Goal: Transaction & Acquisition: Purchase product/service

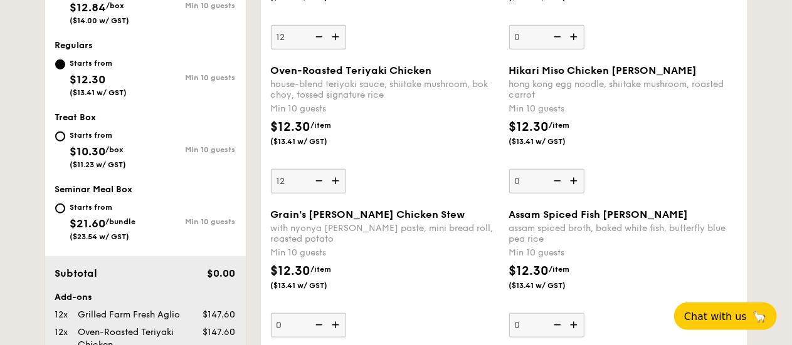
scroll to position [460, 0]
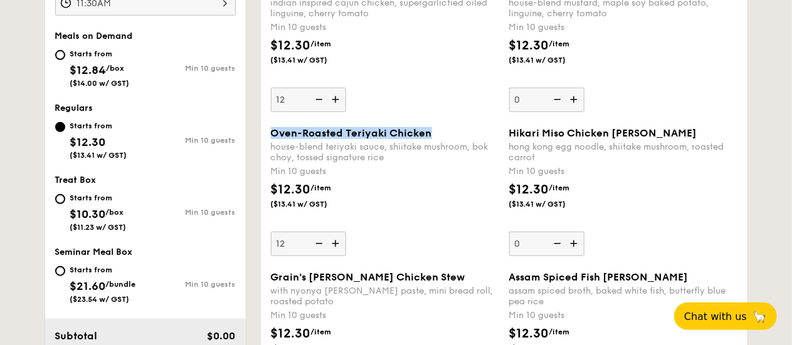
drag, startPoint x: 429, startPoint y: 131, endPoint x: 265, endPoint y: 130, distance: 164.2
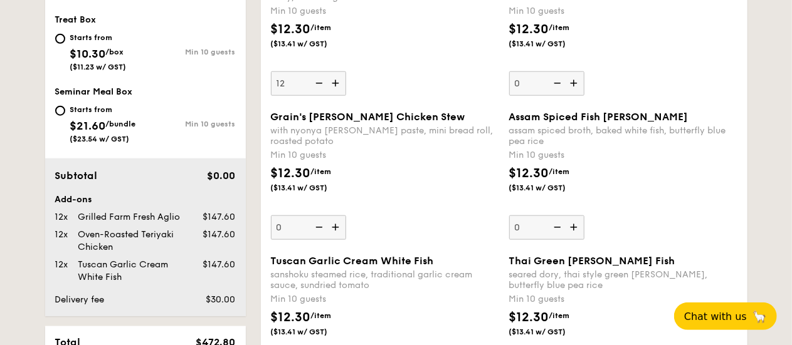
scroll to position [648, 0]
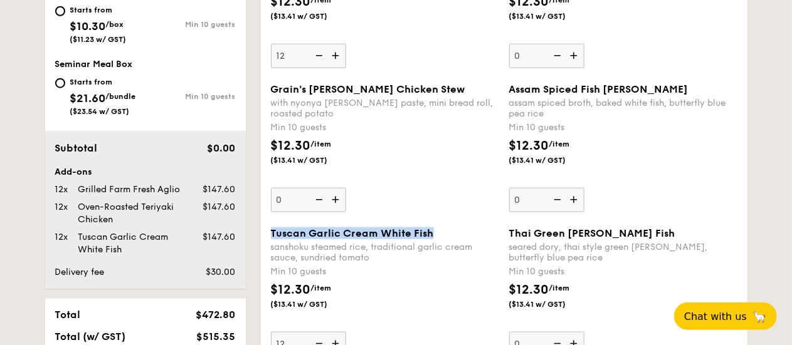
drag, startPoint x: 429, startPoint y: 228, endPoint x: 270, endPoint y: 234, distance: 158.7
click at [271, 234] on div "Tuscan Garlic Cream White Fish" at bounding box center [385, 234] width 228 height 12
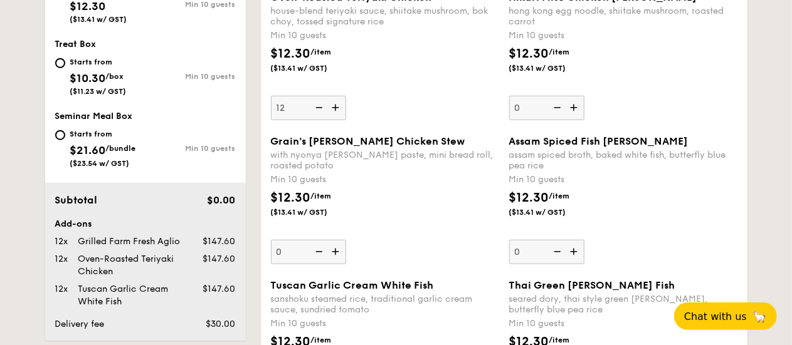
scroll to position [585, 0]
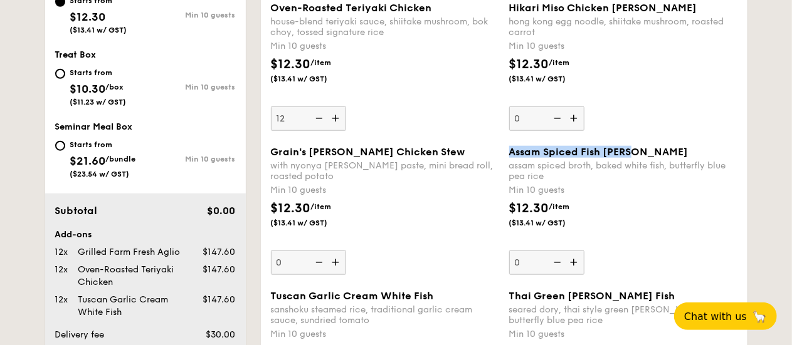
drag, startPoint x: 646, startPoint y: 151, endPoint x: 517, endPoint y: 152, distance: 129.1
click at [506, 152] on div "Assam Spiced Fish [PERSON_NAME] assam spiced broth, baked white fish, butterfly…" at bounding box center [623, 210] width 238 height 129
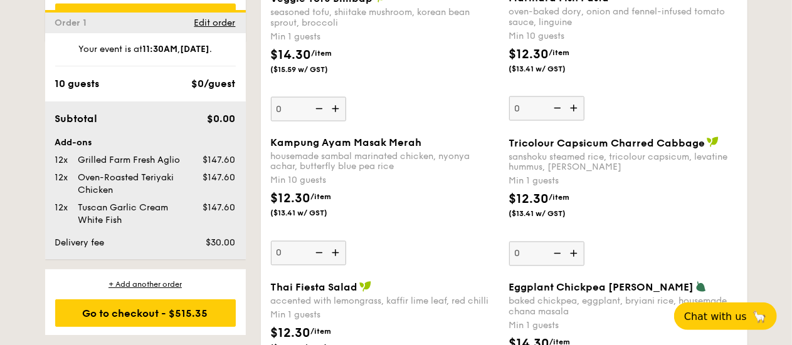
scroll to position [1087, 0]
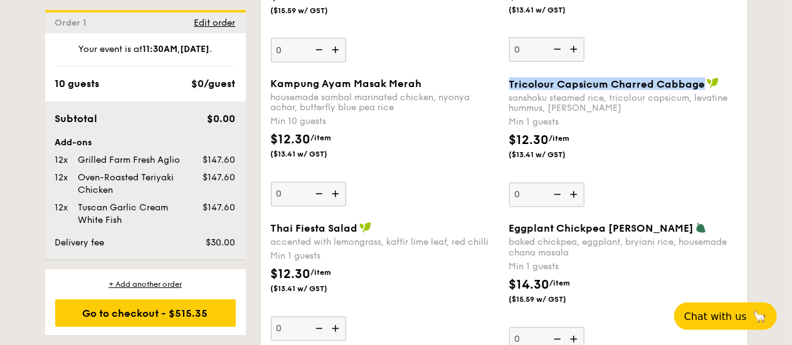
drag, startPoint x: 509, startPoint y: 80, endPoint x: 698, endPoint y: 81, distance: 189.3
click at [698, 81] on span "Tricolour Capsicum Charred Cabbage" at bounding box center [607, 84] width 196 height 12
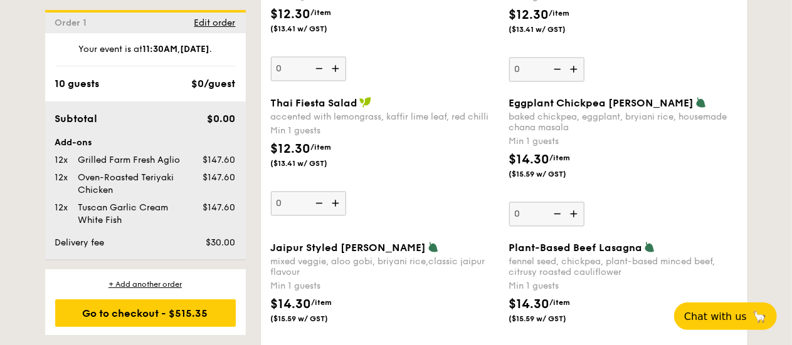
scroll to position [1212, 0]
drag, startPoint x: 359, startPoint y: 97, endPoint x: 266, endPoint y: 94, distance: 92.2
click at [266, 97] on div "Thai Fiesta Salad accented with lemongrass, kaffir lime leaf, red chilli Min 1 …" at bounding box center [385, 156] width 238 height 119
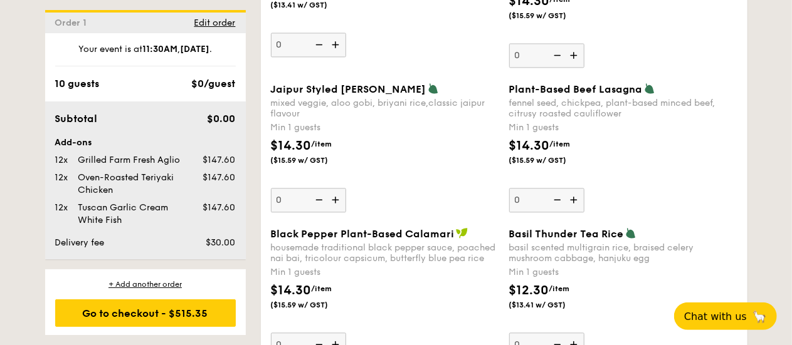
scroll to position [1526, 0]
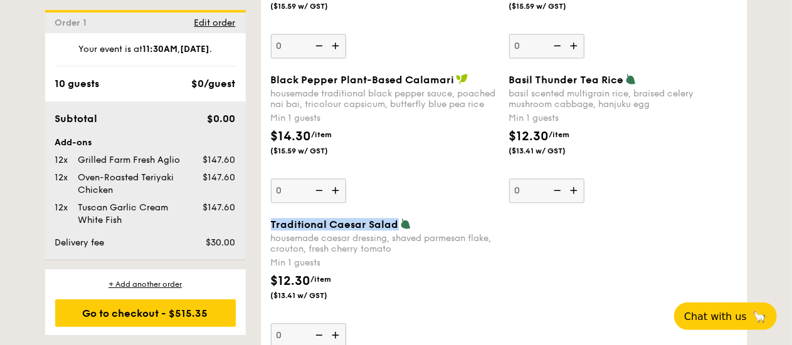
drag, startPoint x: 396, startPoint y: 223, endPoint x: 264, endPoint y: 223, distance: 131.6
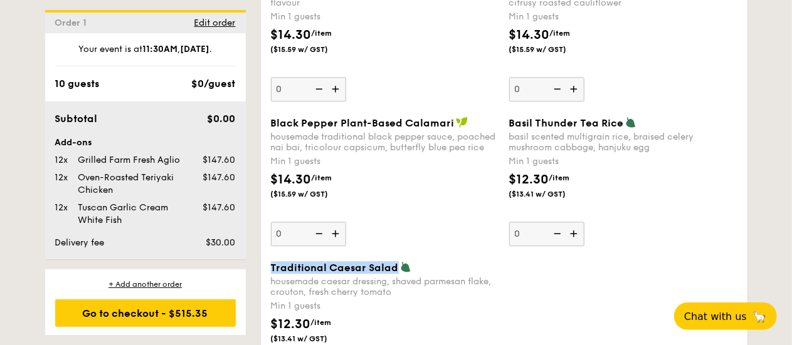
scroll to position [1463, 0]
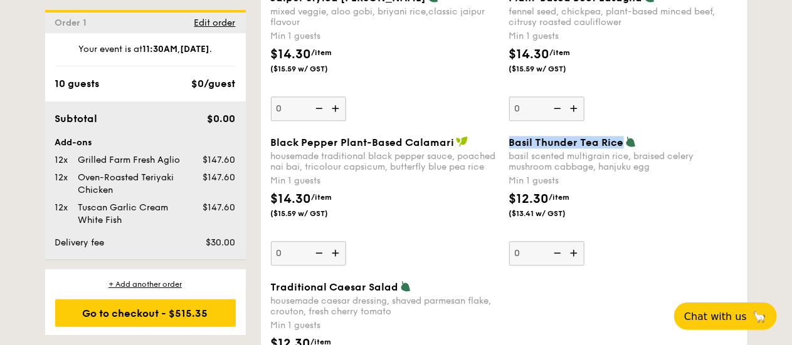
drag, startPoint x: 622, startPoint y: 135, endPoint x: 508, endPoint y: 137, distance: 114.1
click at [508, 137] on div "Basil Thunder Tea [PERSON_NAME] scented multigrain rice, braised celery mushroo…" at bounding box center [623, 201] width 238 height 130
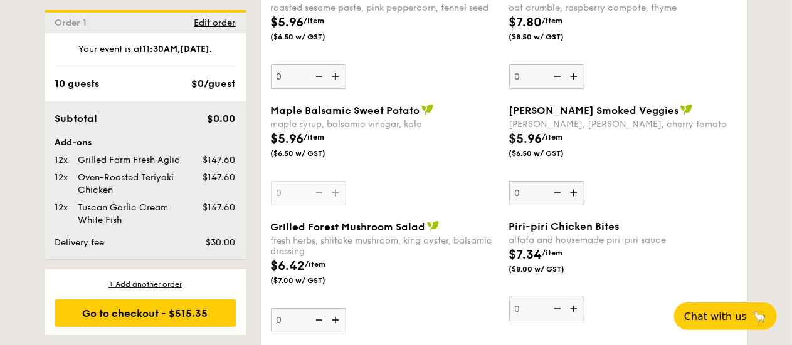
scroll to position [2046, 0]
